Goal: Check status

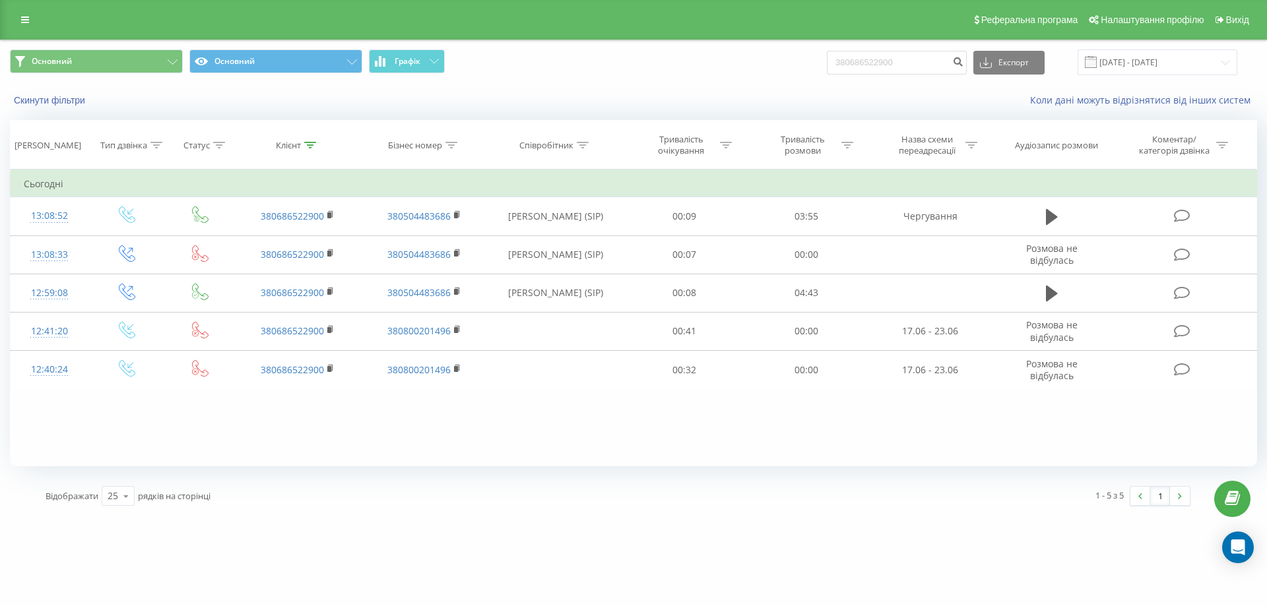
click at [930, 75] on div "380686522900 Експорт .csv .xls .xlsx [DATE] - [DATE]" at bounding box center [1032, 62] width 410 height 26
click at [923, 61] on input "380686522900" at bounding box center [897, 63] width 140 height 24
paste input "673068615"
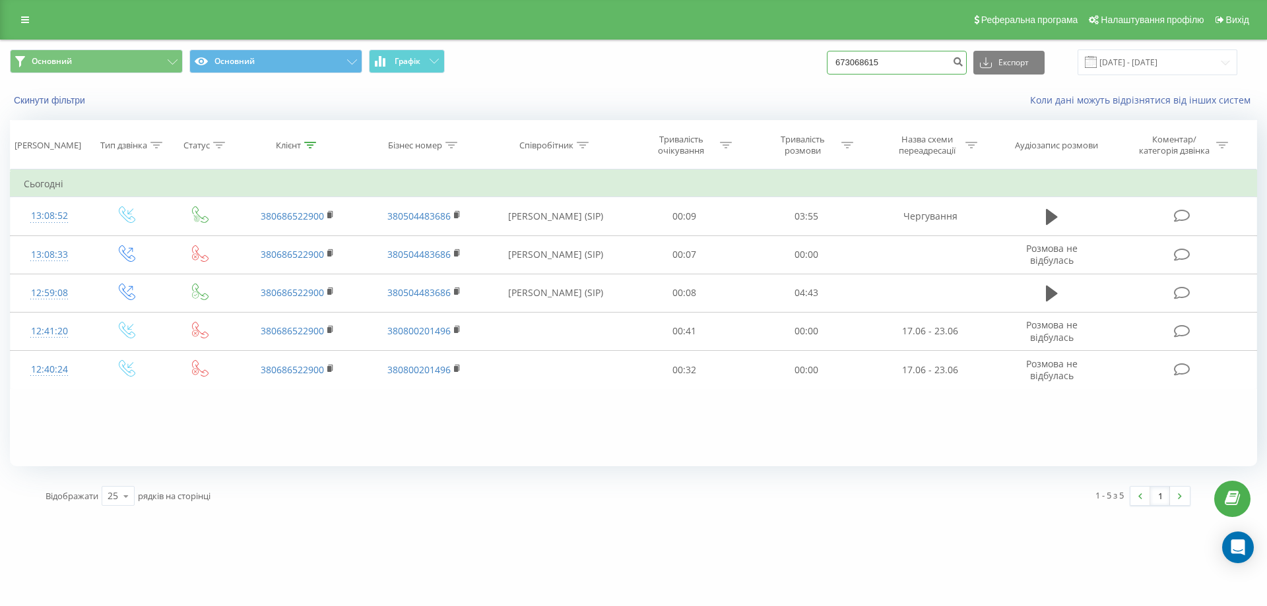
type input "673068615"
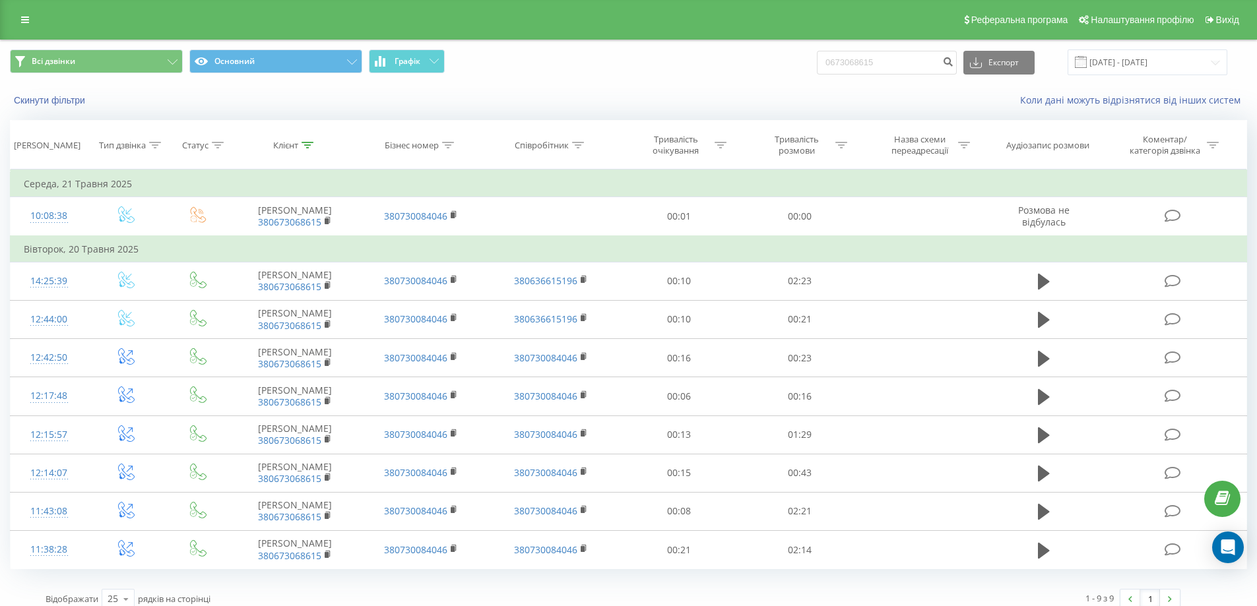
click at [583, 92] on div "Скинути фільтри Коли дані можуть відрізнятися вiд інших систем" at bounding box center [629, 100] width 1256 height 32
click at [601, 94] on div "Коли дані можуть відрізнятися вiд інших систем" at bounding box center [864, 100] width 784 height 13
